Goal: Task Accomplishment & Management: Use online tool/utility

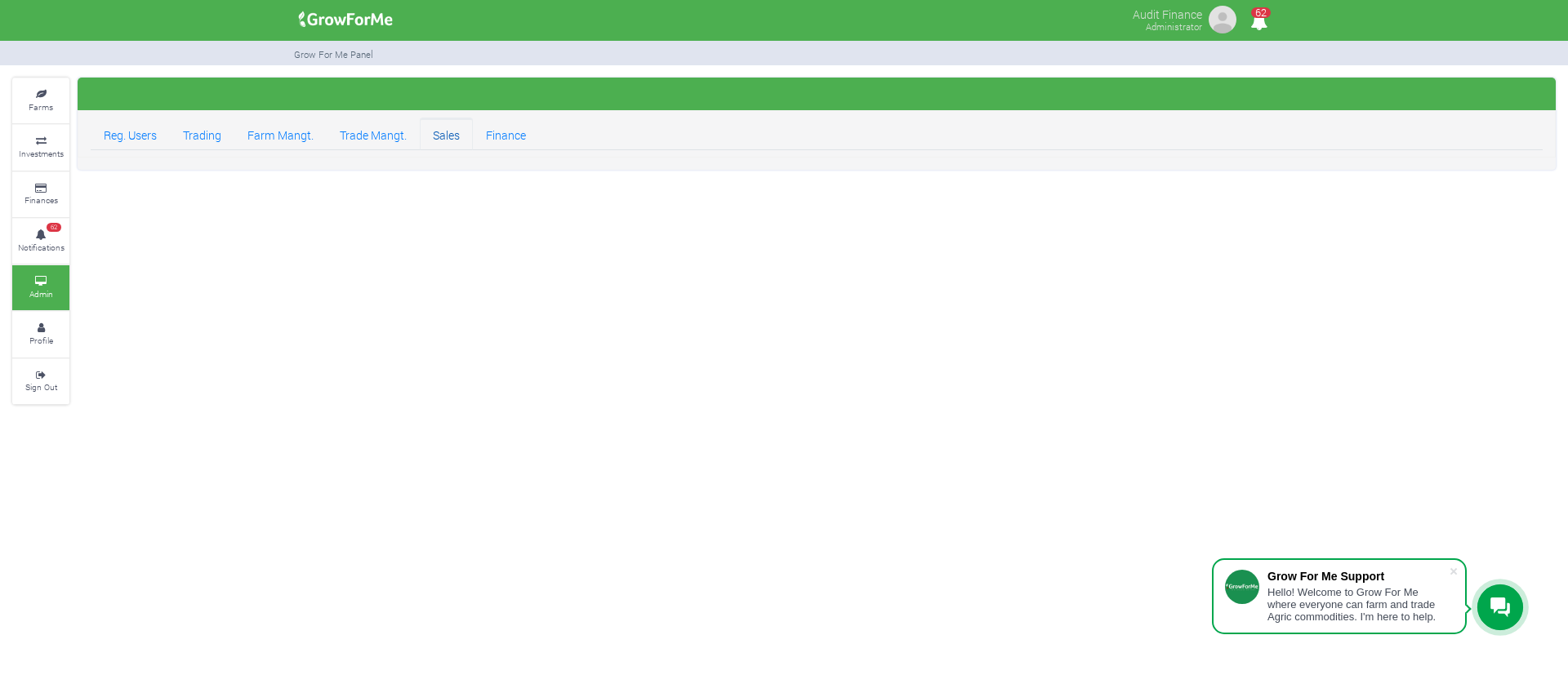
click at [440, 145] on link "Sales" at bounding box center [446, 134] width 53 height 33
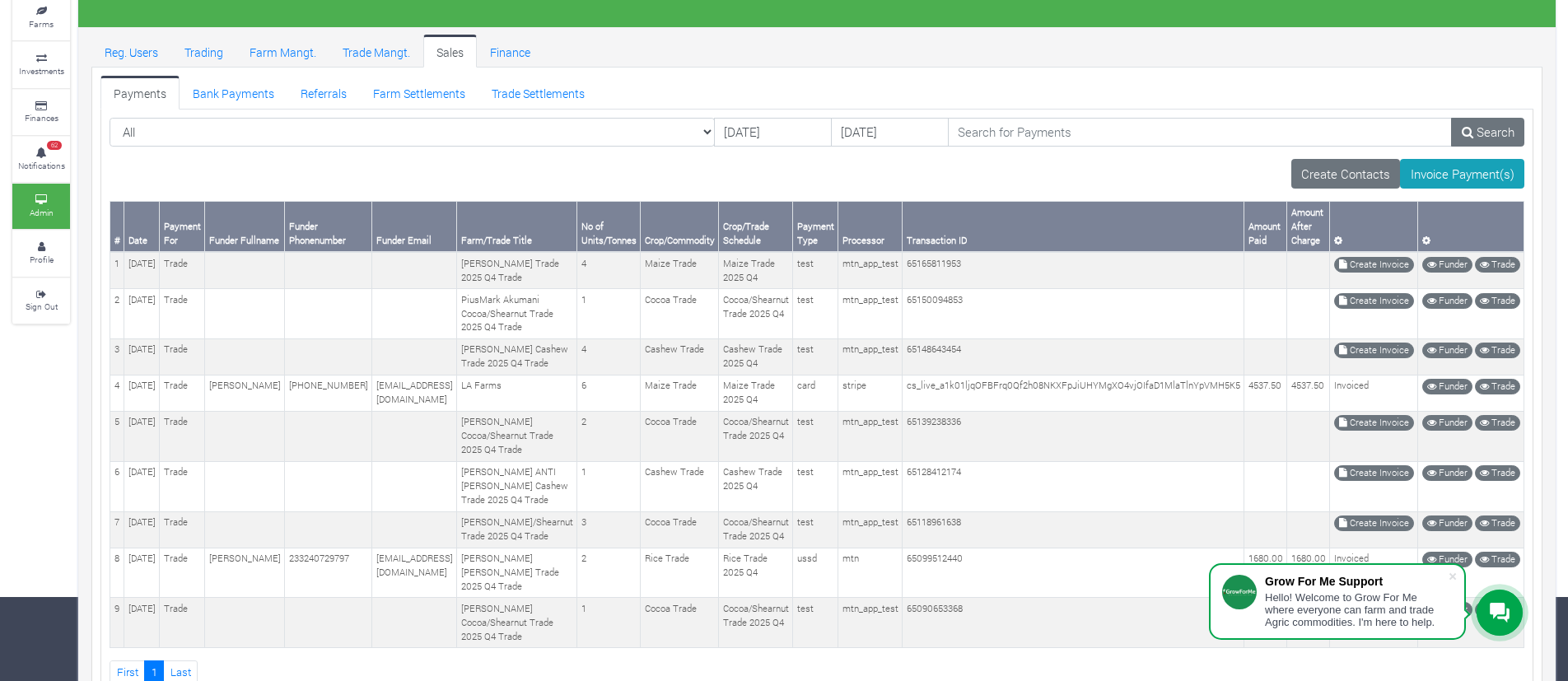
scroll to position [82, 0]
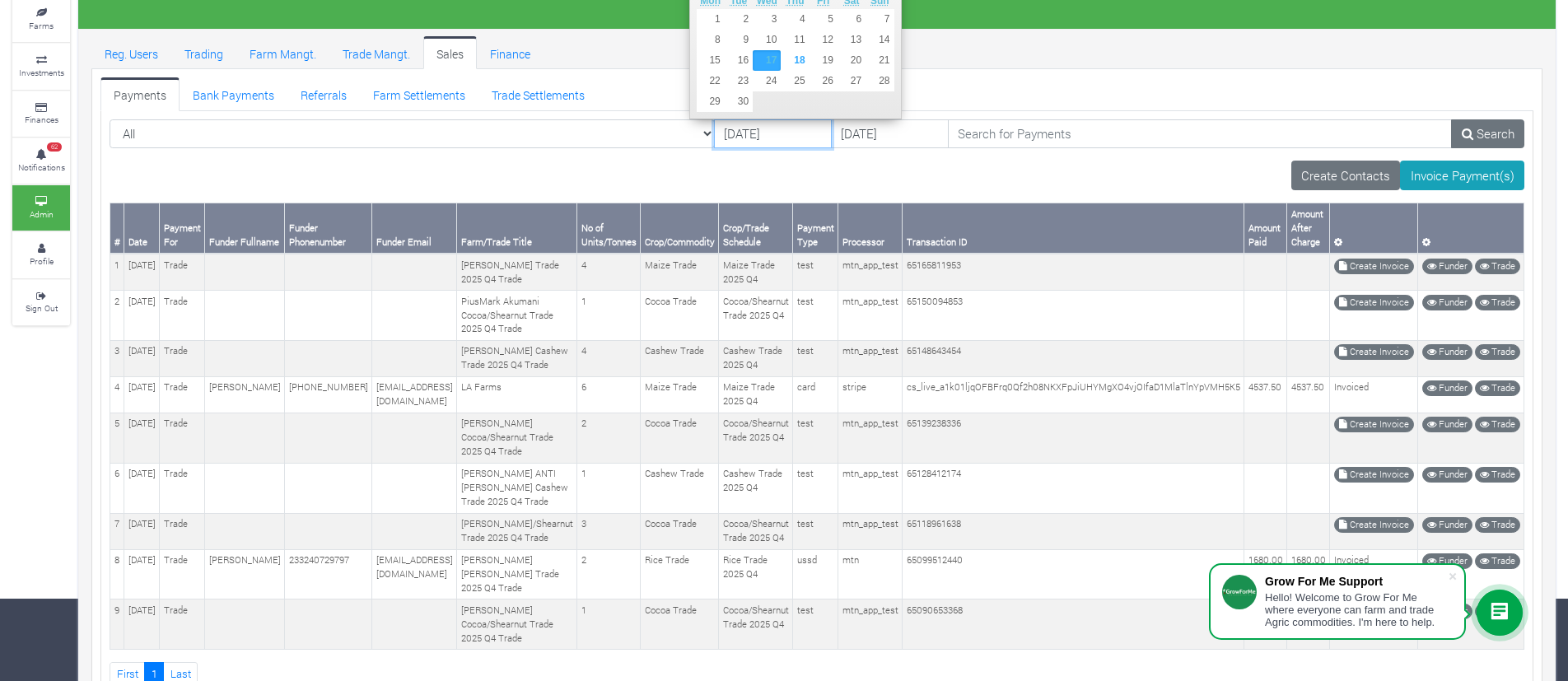
click at [758, 139] on input "17/09/2025" at bounding box center [773, 135] width 118 height 30
type input "15/09/2025"
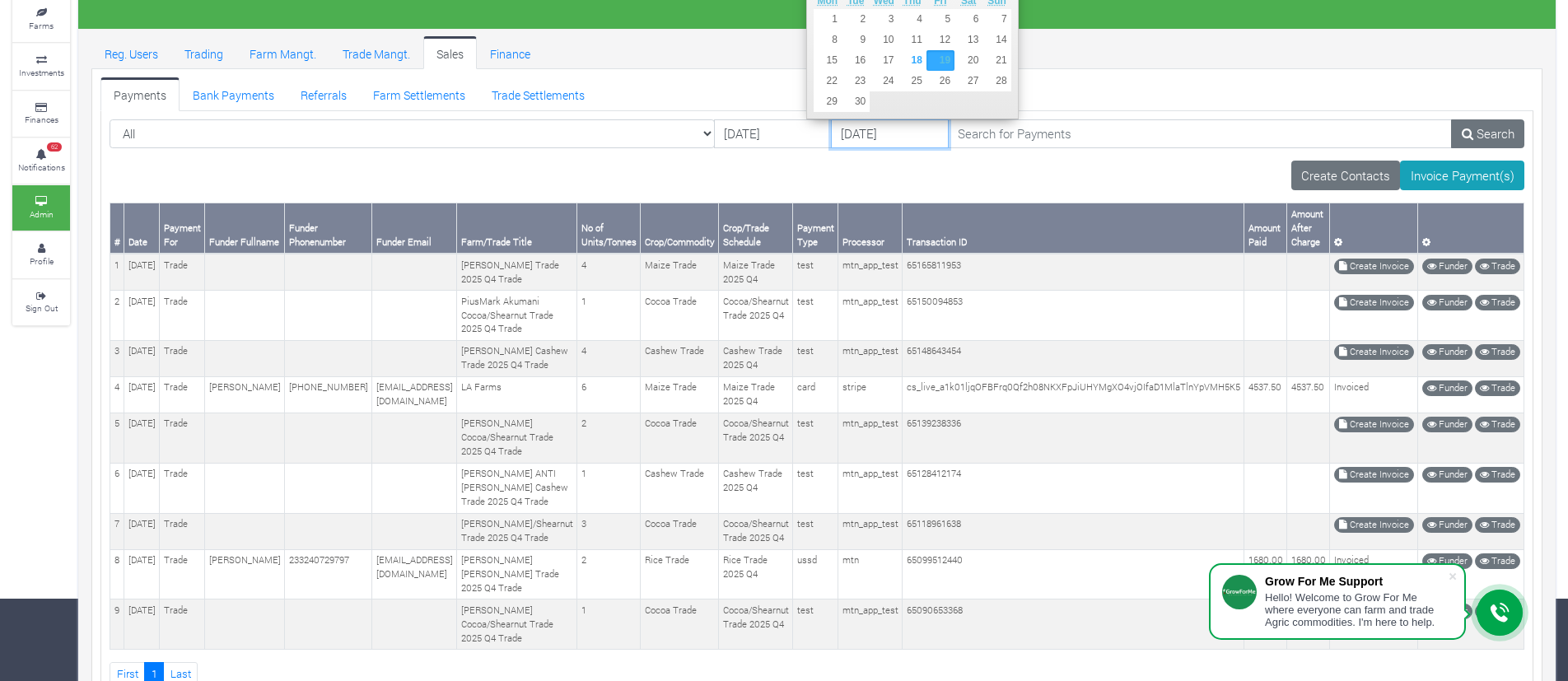
click at [831, 138] on input "19/09/2025" at bounding box center [890, 135] width 118 height 30
type input "17/09/2025"
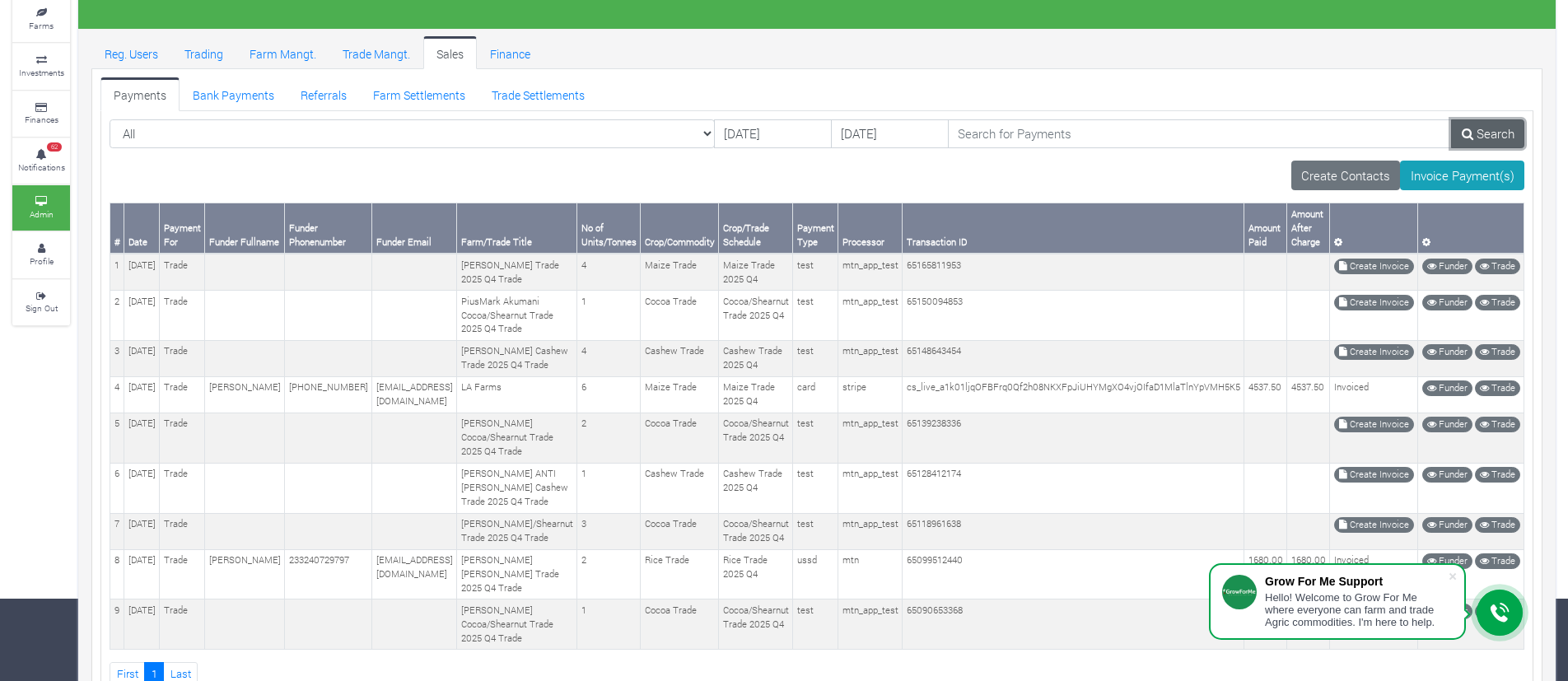
click at [1464, 129] on icon at bounding box center [1467, 134] width 11 height 12
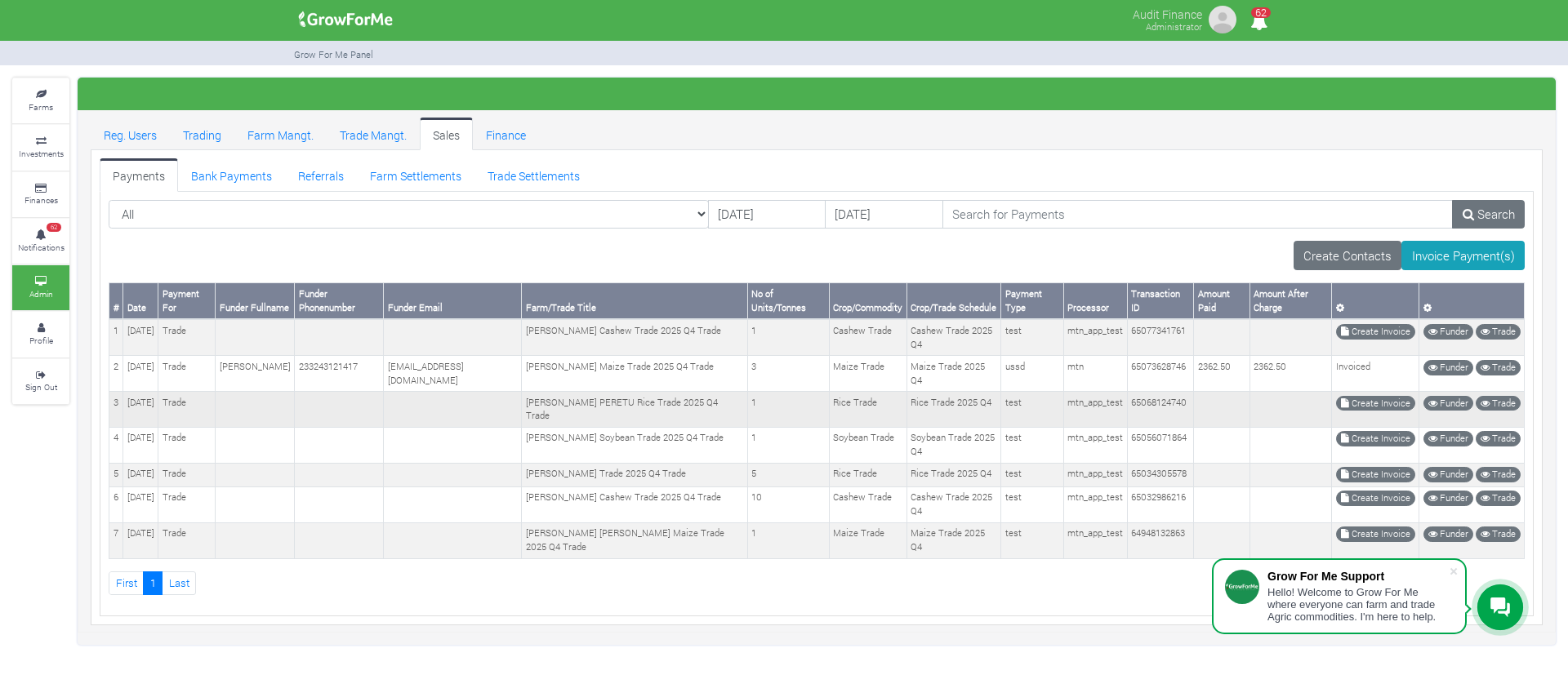
click at [1165, 399] on td "65068124740" at bounding box center [1160, 409] width 67 height 36
click at [1448, 404] on link "Funder" at bounding box center [1448, 404] width 49 height 16
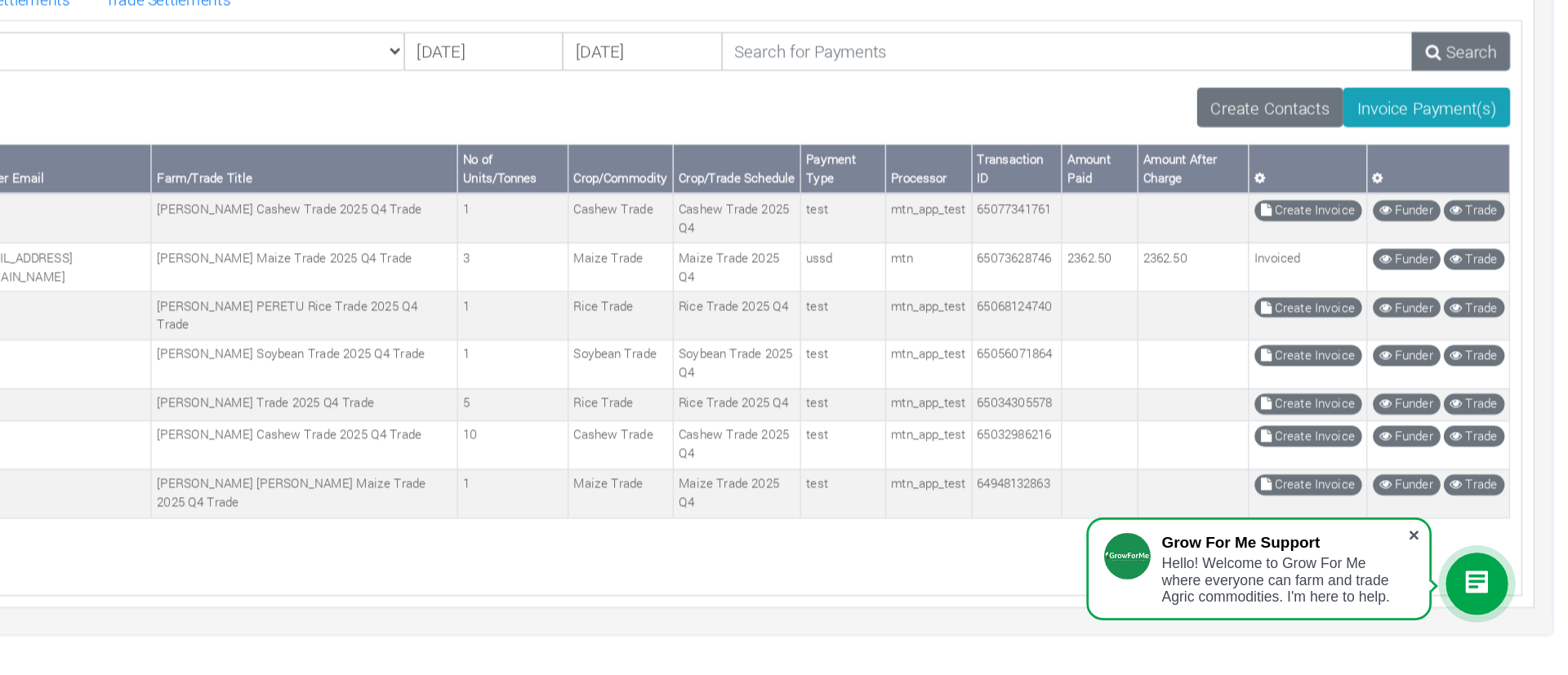
click at [1454, 573] on span at bounding box center [1454, 571] width 16 height 16
